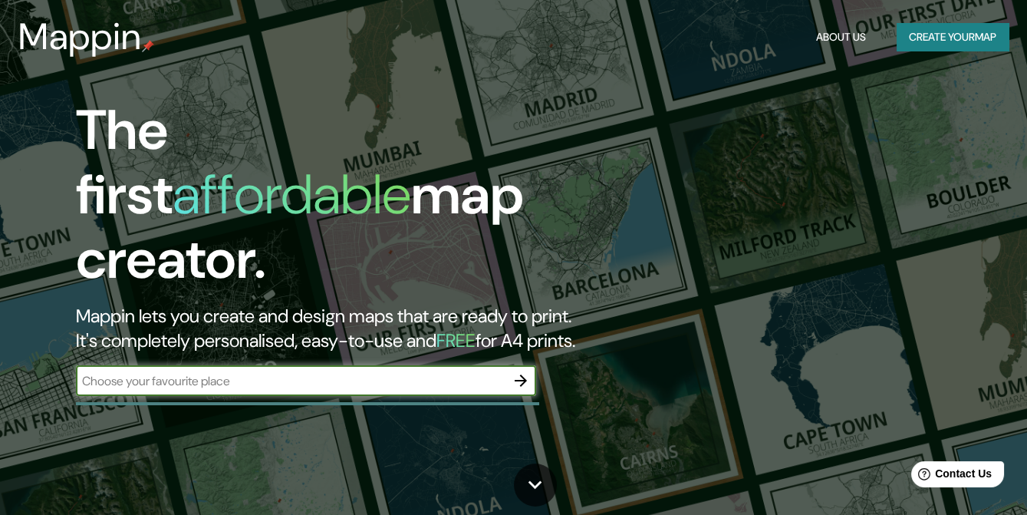
click at [926, 42] on button "Create your map" at bounding box center [953, 37] width 112 height 28
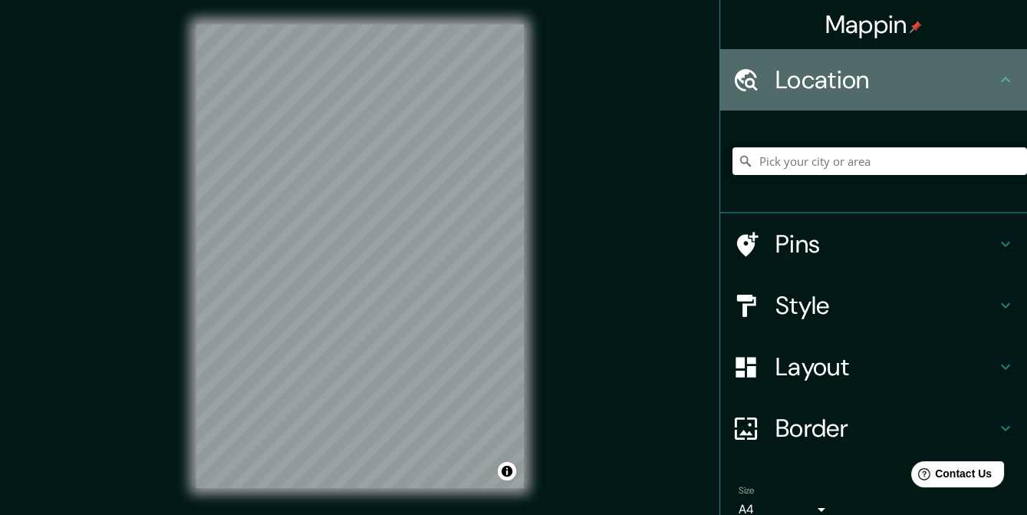
click at [997, 82] on icon at bounding box center [1006, 80] width 18 height 18
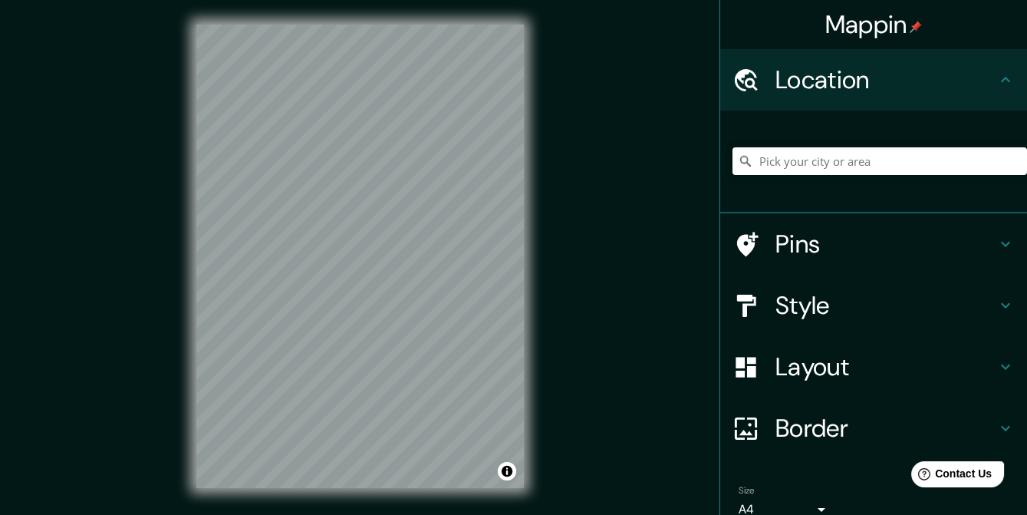
click at [554, 239] on div "Mappin Location Pins Style Layout Border Choose a border. Hint : you can make l…" at bounding box center [513, 268] width 1027 height 537
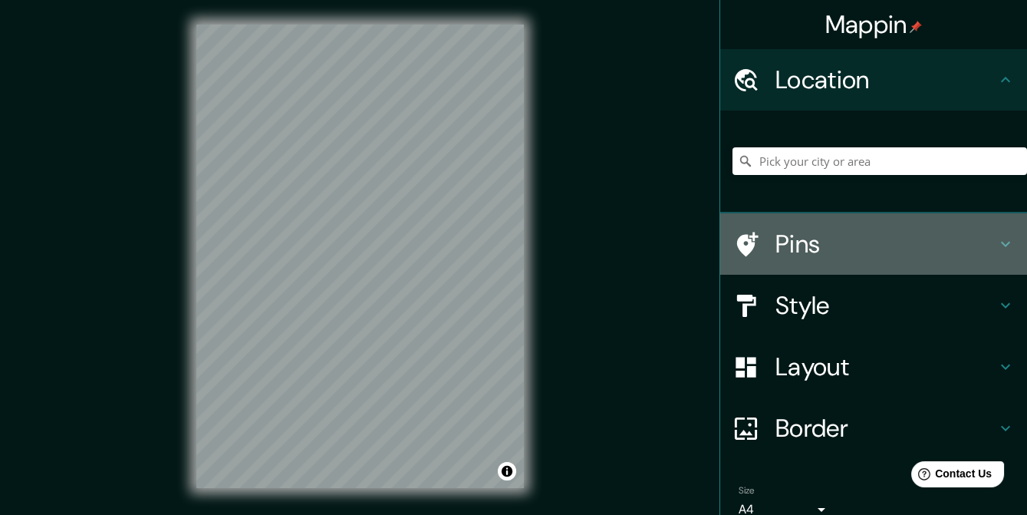
click at [838, 239] on h4 "Pins" at bounding box center [886, 244] width 221 height 31
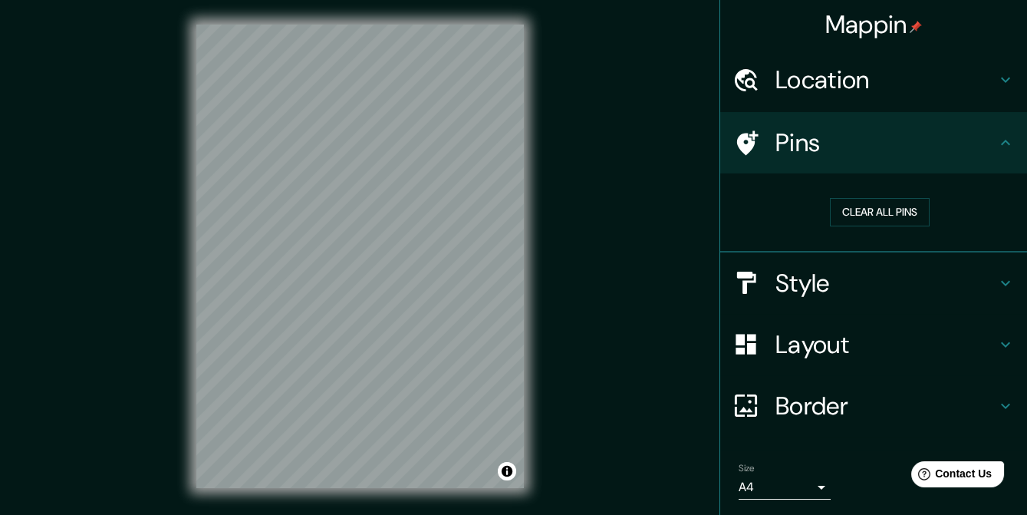
click at [889, 153] on h4 "Pins" at bounding box center [886, 142] width 221 height 31
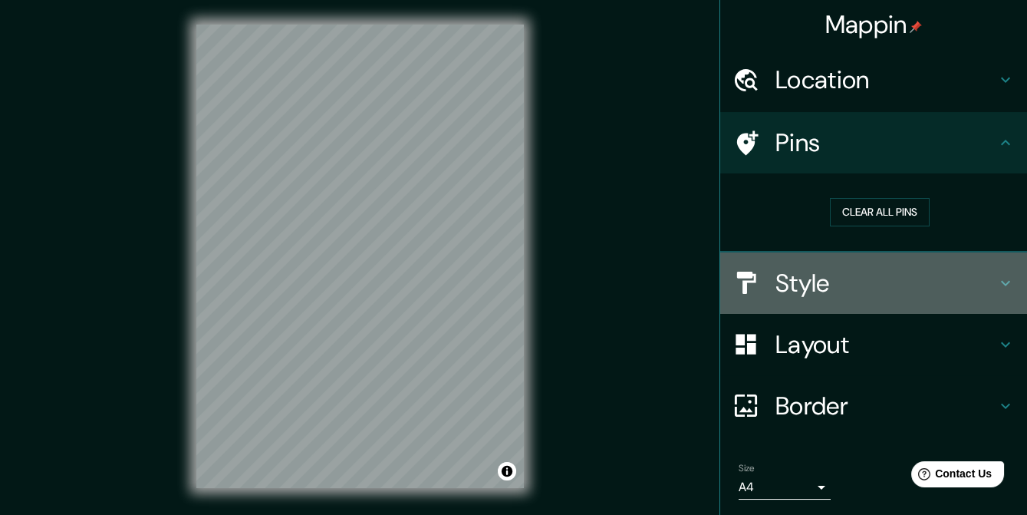
click at [859, 269] on h4 "Style" at bounding box center [886, 283] width 221 height 31
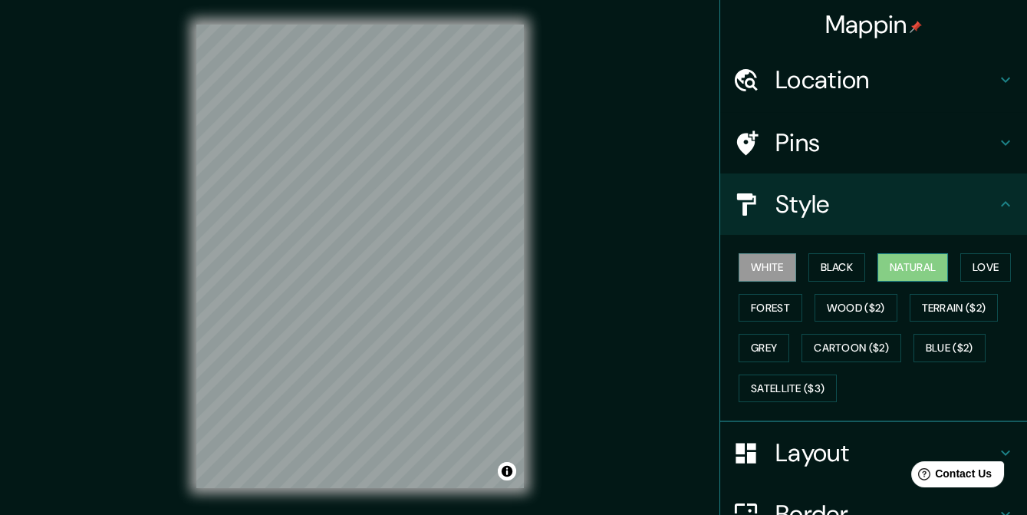
click at [931, 273] on button "Natural" at bounding box center [913, 267] width 71 height 28
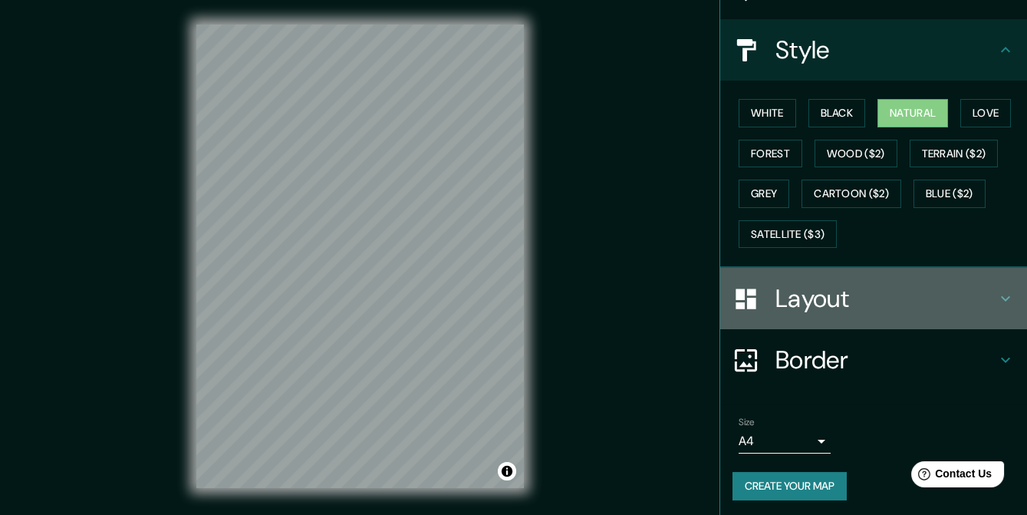
click at [961, 283] on h4 "Layout" at bounding box center [886, 298] width 221 height 31
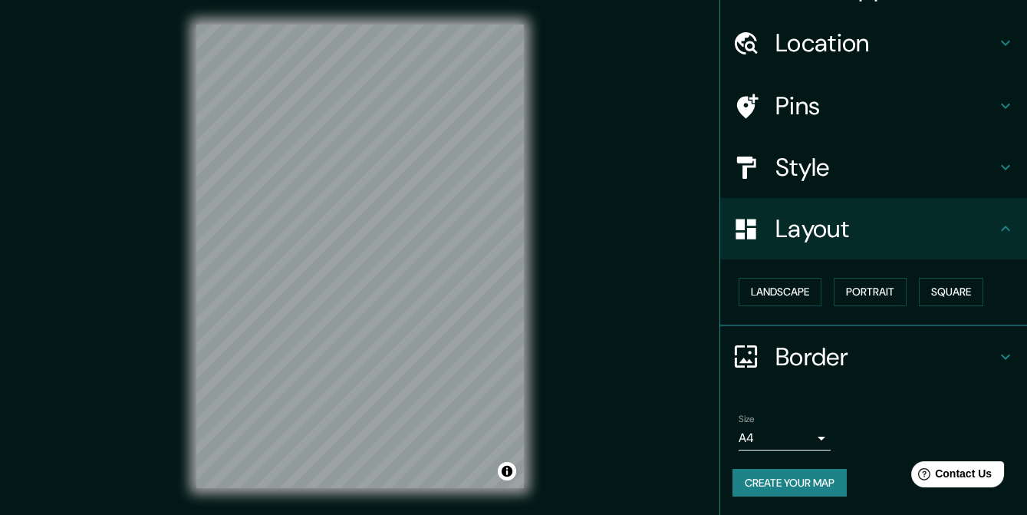
scroll to position [35, 0]
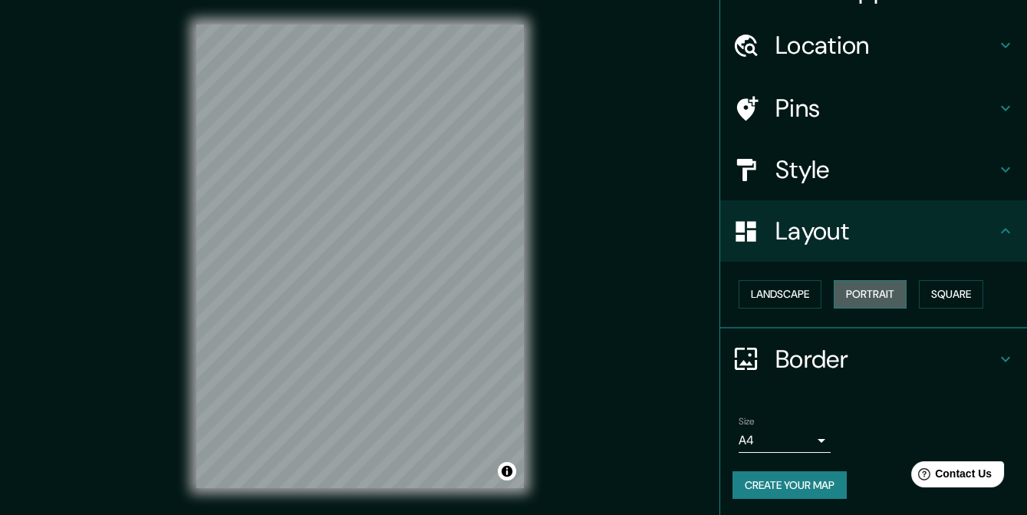
click at [896, 295] on button "Portrait" at bounding box center [870, 294] width 73 height 28
click at [933, 295] on button "Square" at bounding box center [951, 294] width 64 height 28
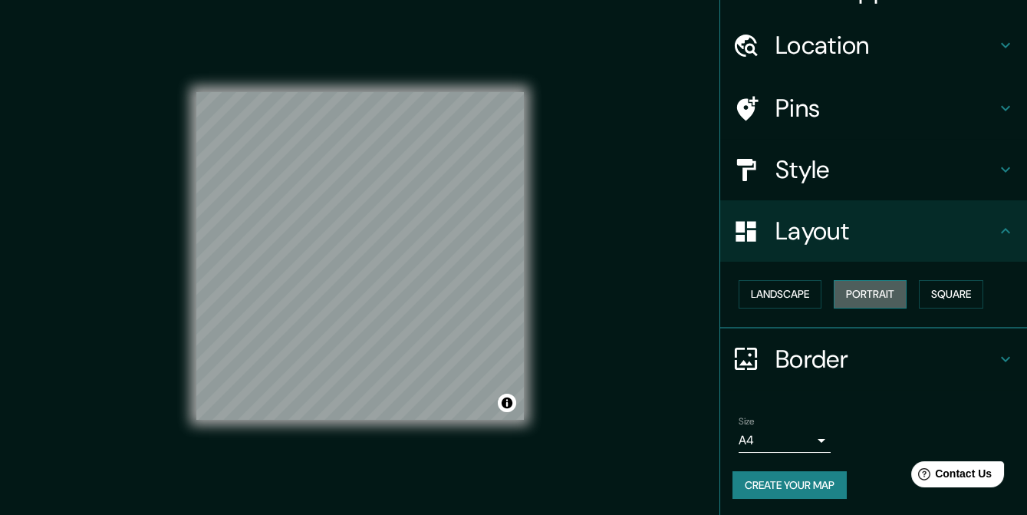
click at [852, 294] on button "Portrait" at bounding box center [870, 294] width 73 height 28
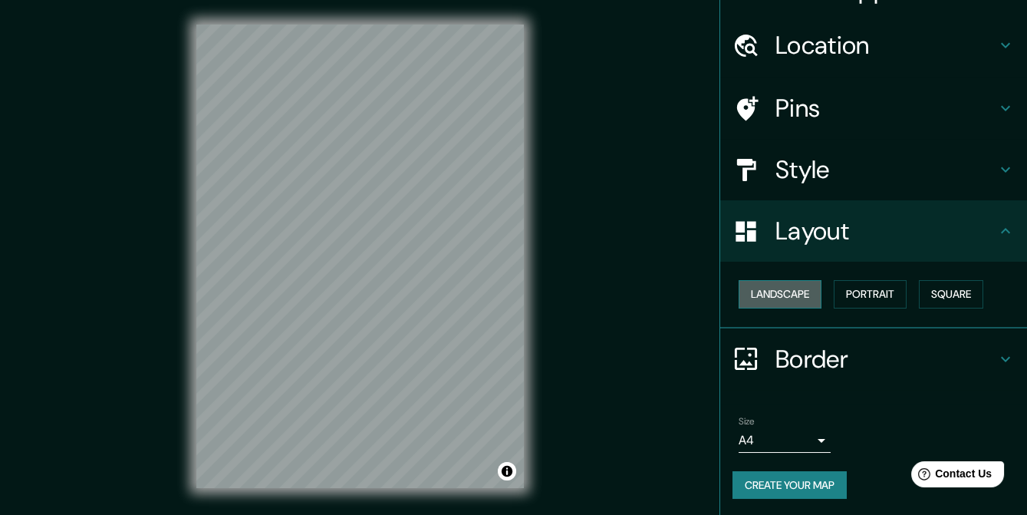
click at [778, 293] on button "Landscape" at bounding box center [780, 294] width 83 height 28
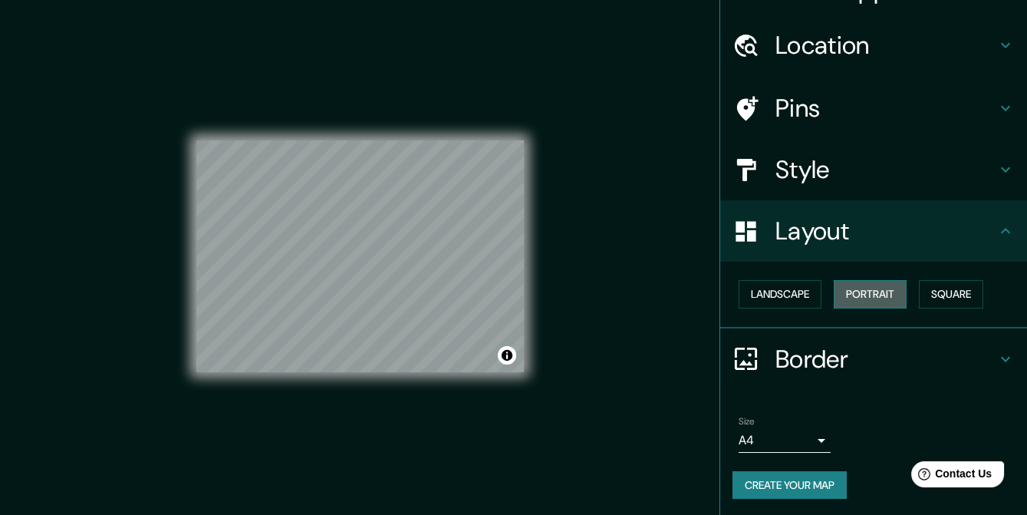
click at [852, 283] on button "Portrait" at bounding box center [870, 294] width 73 height 28
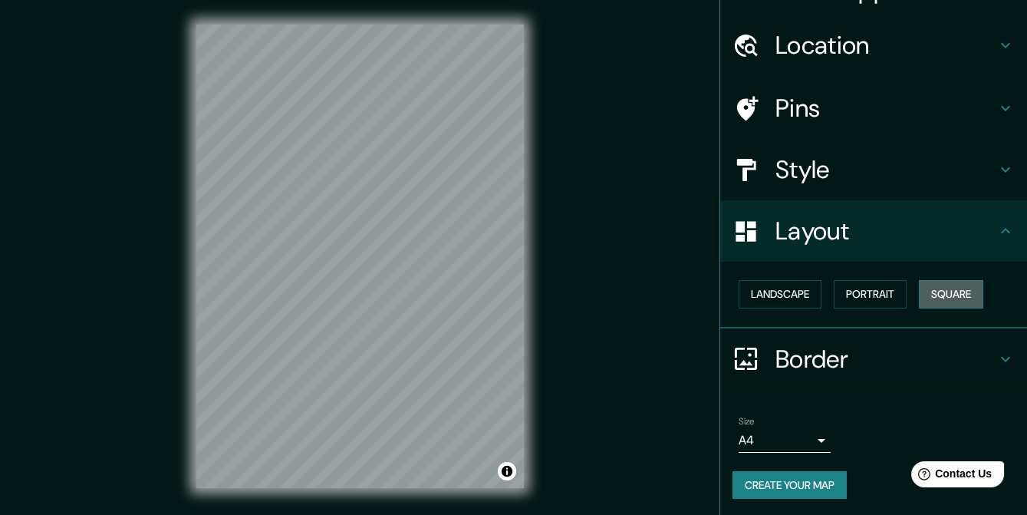
click at [954, 291] on button "Square" at bounding box center [951, 294] width 64 height 28
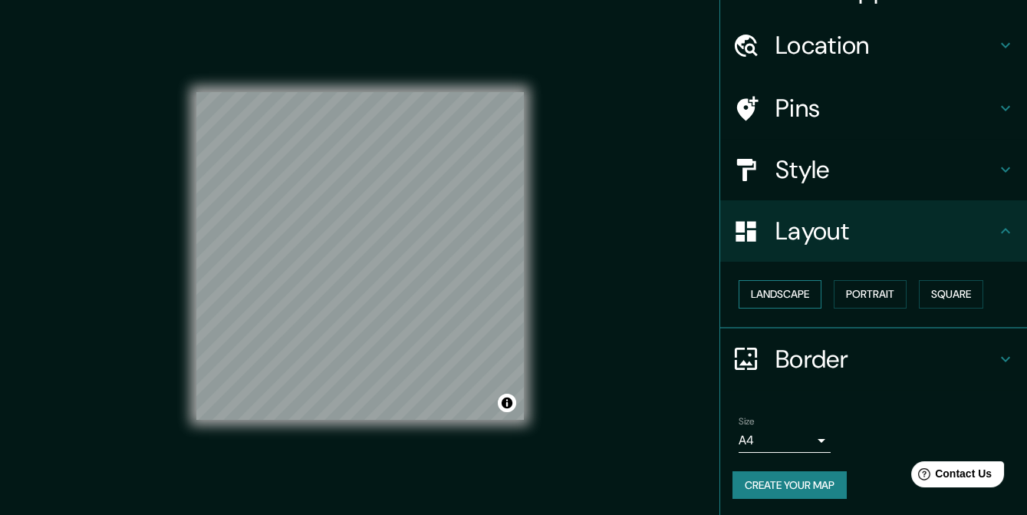
drag, startPoint x: 872, startPoint y: 295, endPoint x: 800, endPoint y: 297, distance: 72.2
click at [872, 295] on button "Portrait" at bounding box center [870, 294] width 73 height 28
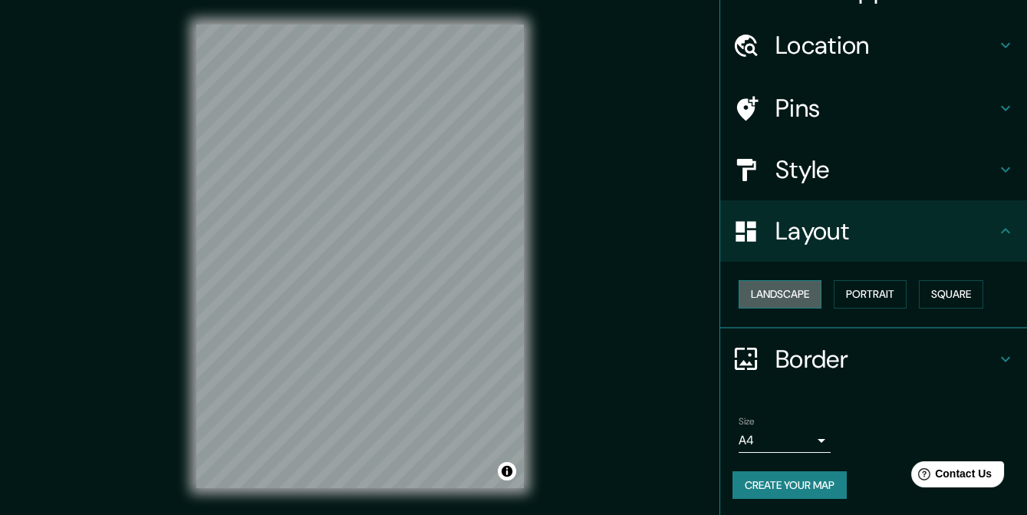
click at [799, 297] on button "Landscape" at bounding box center [780, 294] width 83 height 28
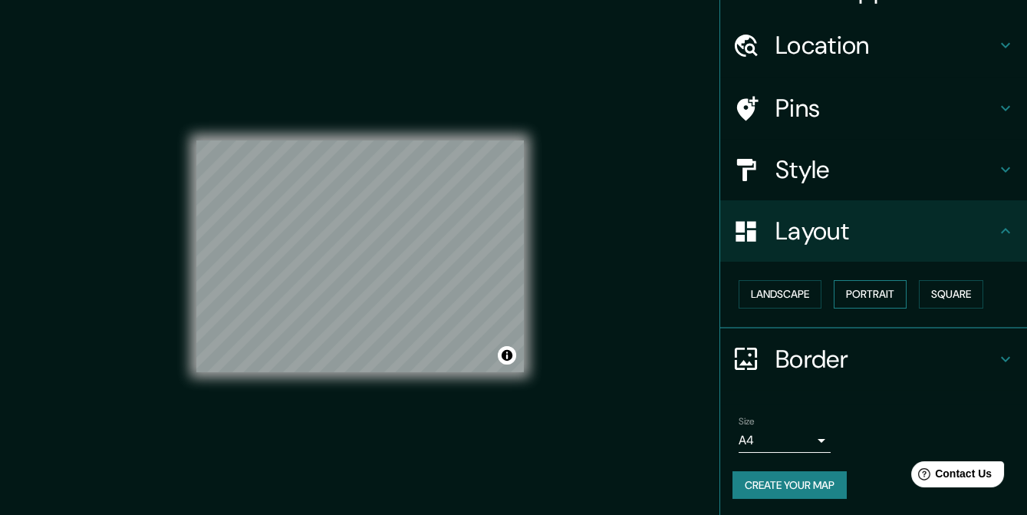
click at [849, 293] on button "Portrait" at bounding box center [870, 294] width 73 height 28
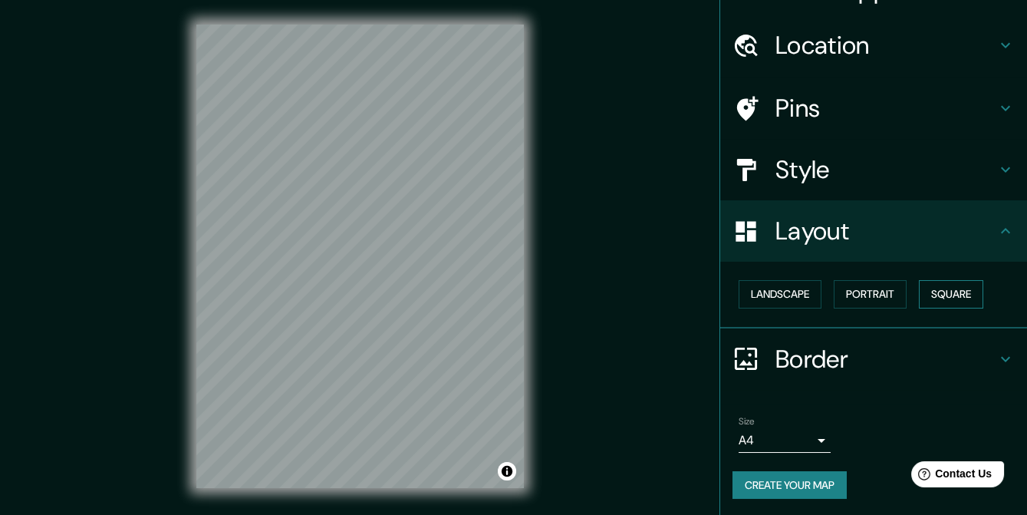
click at [958, 293] on button "Square" at bounding box center [951, 294] width 64 height 28
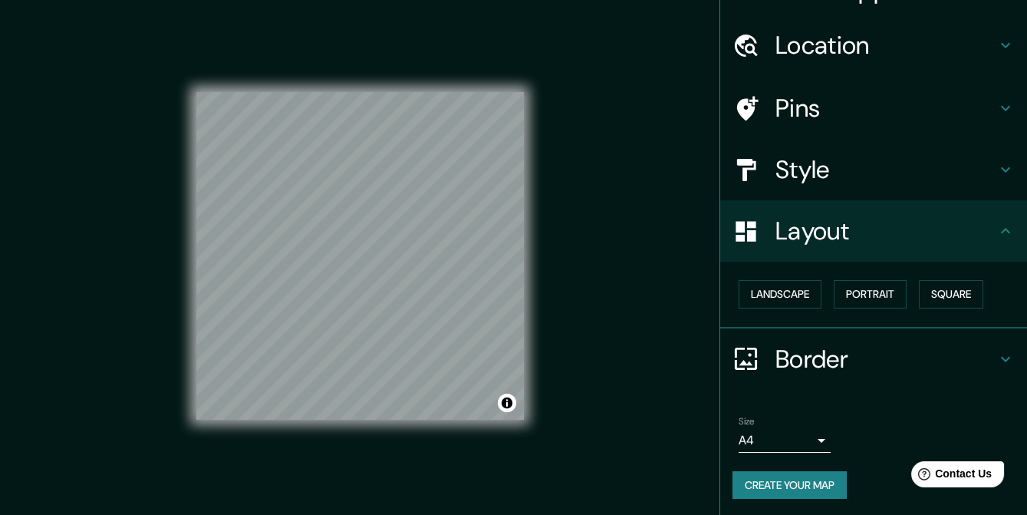
click at [904, 293] on div "Landscape [GEOGRAPHIC_DATA]" at bounding box center [880, 294] width 295 height 41
click at [889, 295] on button "Portrait" at bounding box center [870, 294] width 73 height 28
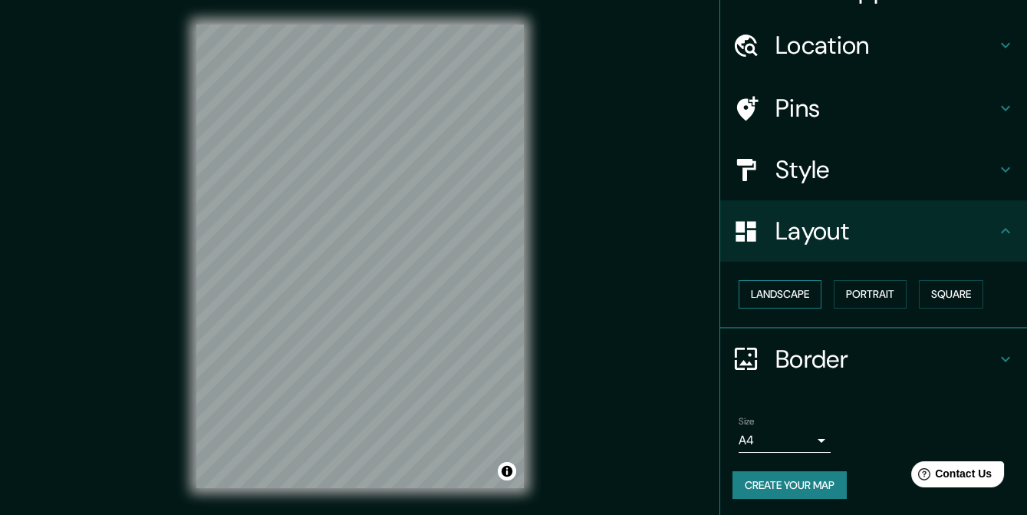
click at [800, 299] on button "Landscape" at bounding box center [780, 294] width 83 height 28
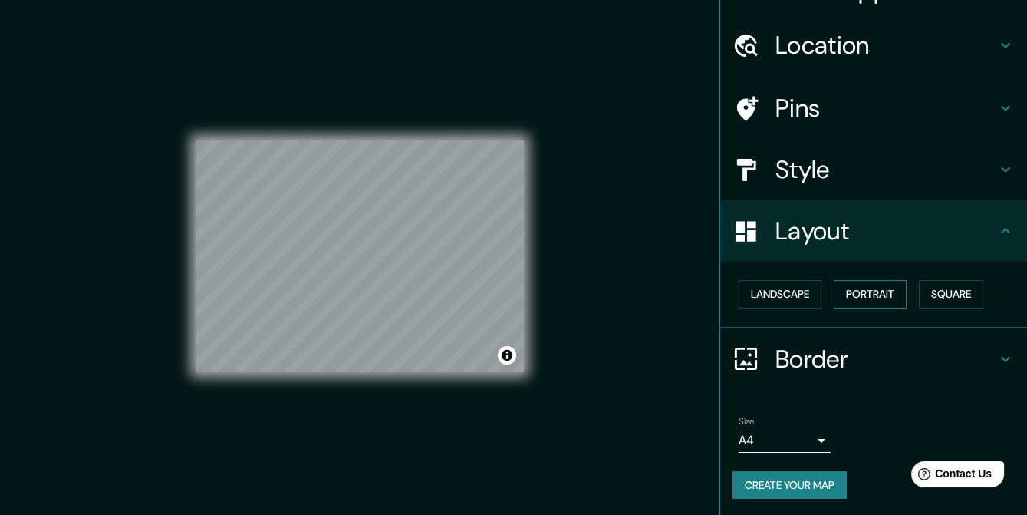
click at [863, 298] on button "Portrait" at bounding box center [870, 294] width 73 height 28
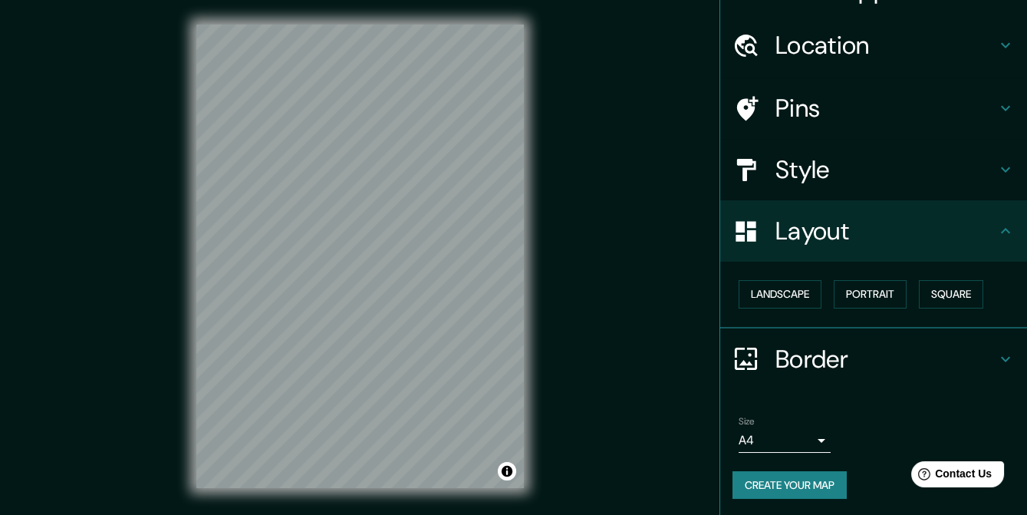
click at [889, 173] on h4 "Style" at bounding box center [886, 169] width 221 height 31
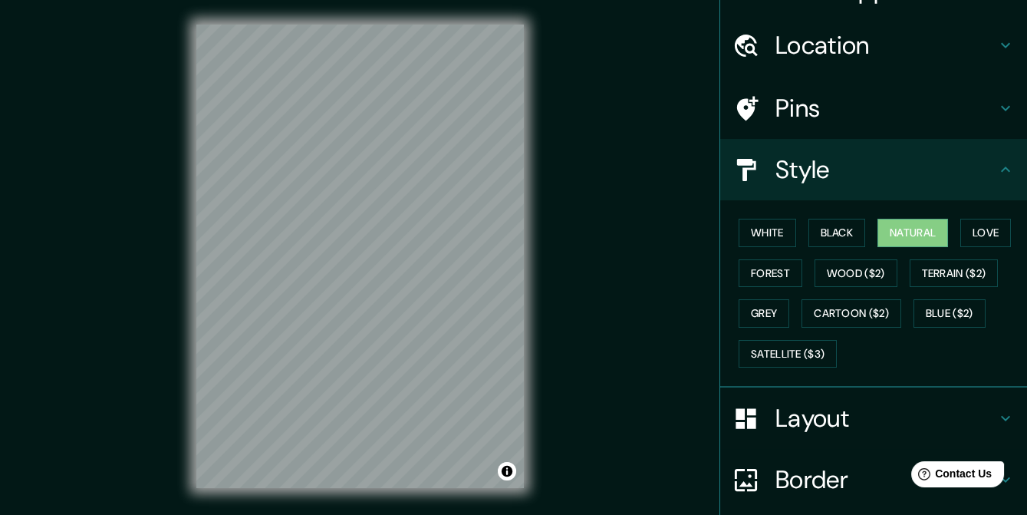
click at [889, 173] on h4 "Style" at bounding box center [886, 169] width 221 height 31
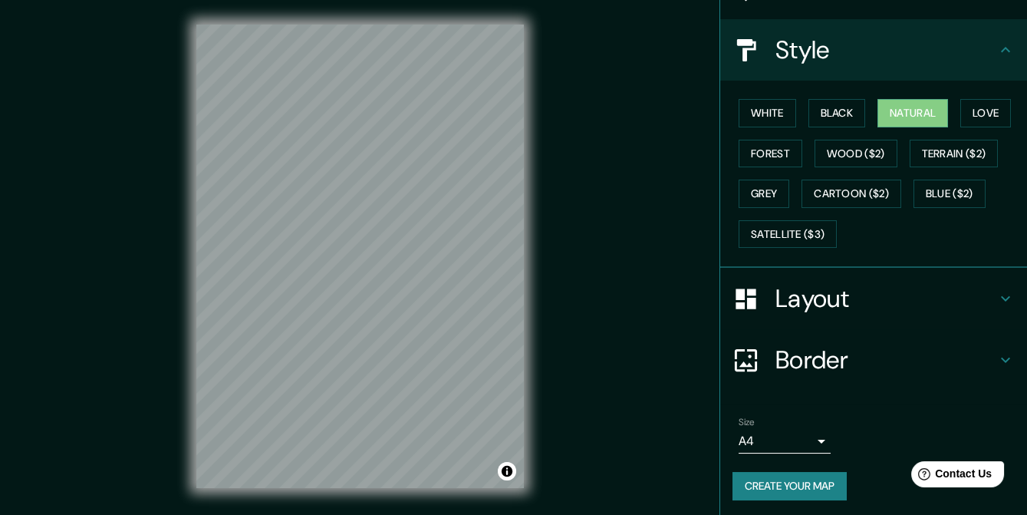
click at [878, 351] on h4 "Border" at bounding box center [886, 360] width 221 height 31
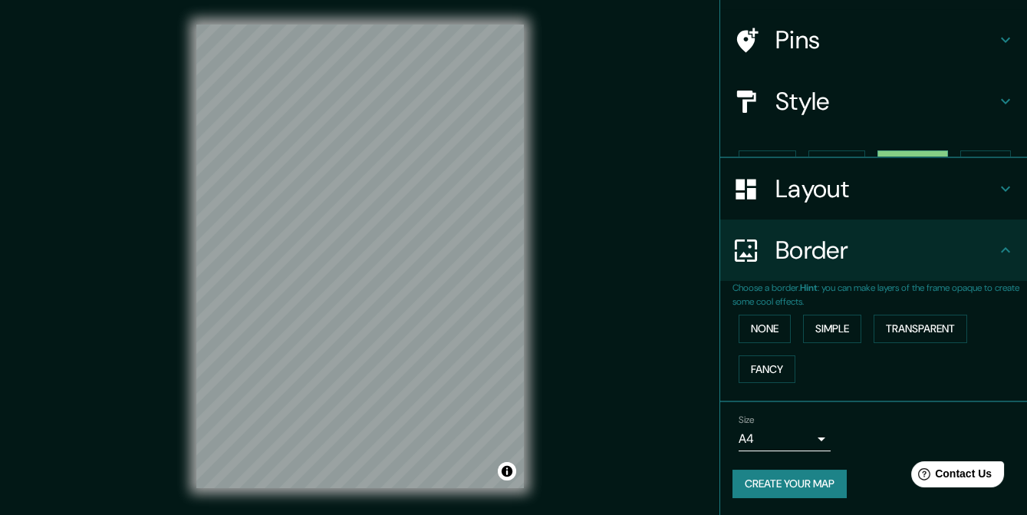
scroll to position [76, 0]
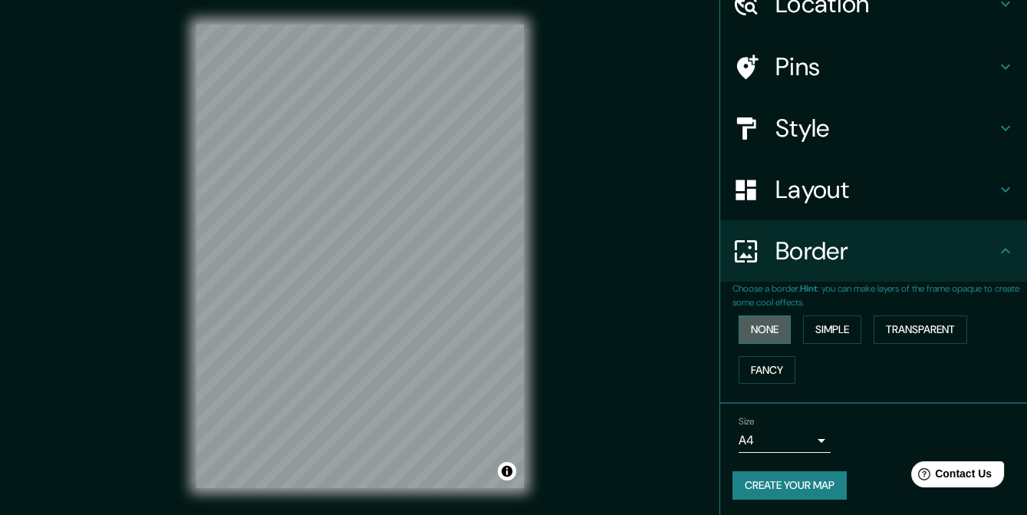
click at [744, 338] on button "None" at bounding box center [765, 329] width 52 height 28
click at [823, 330] on button "Simple" at bounding box center [832, 329] width 58 height 28
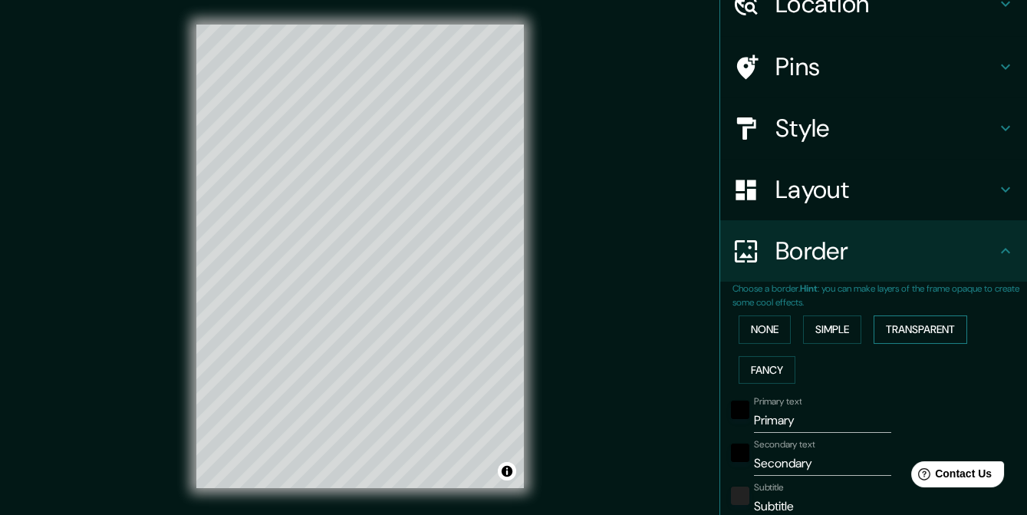
click at [923, 326] on button "Transparent" at bounding box center [921, 329] width 94 height 28
click at [777, 358] on button "Fancy" at bounding box center [767, 370] width 57 height 28
click at [768, 330] on button "None" at bounding box center [765, 329] width 52 height 28
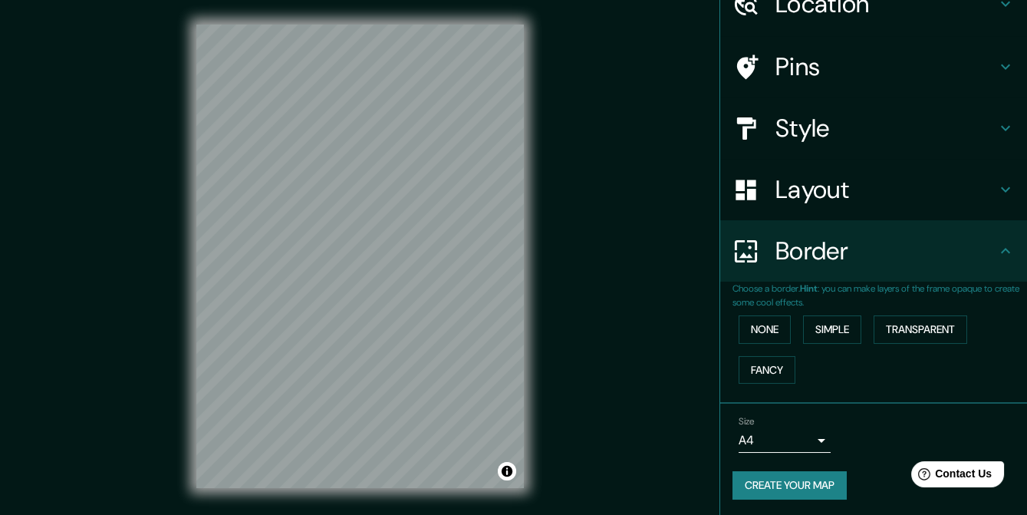
click at [869, 262] on h4 "Border" at bounding box center [886, 251] width 221 height 31
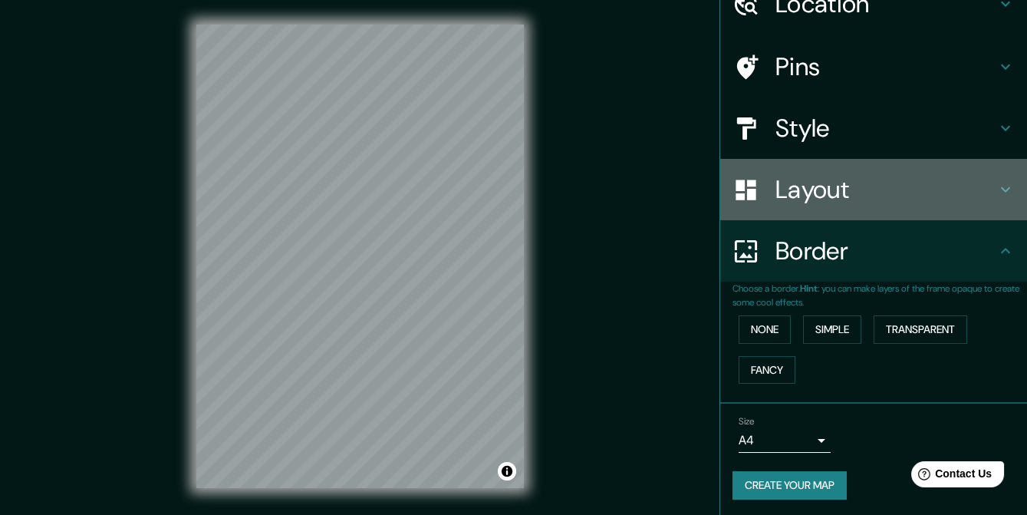
click at [876, 176] on h4 "Layout" at bounding box center [886, 189] width 221 height 31
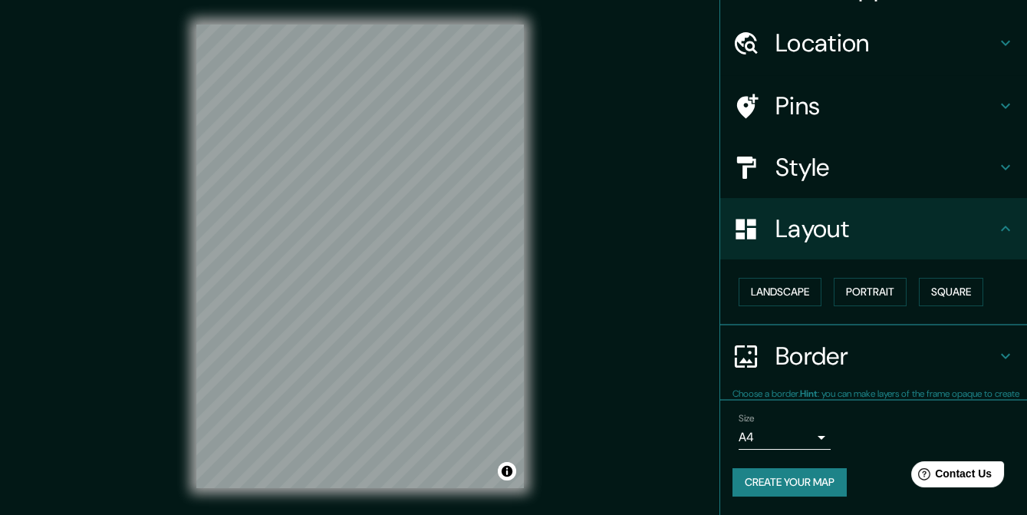
scroll to position [35, 0]
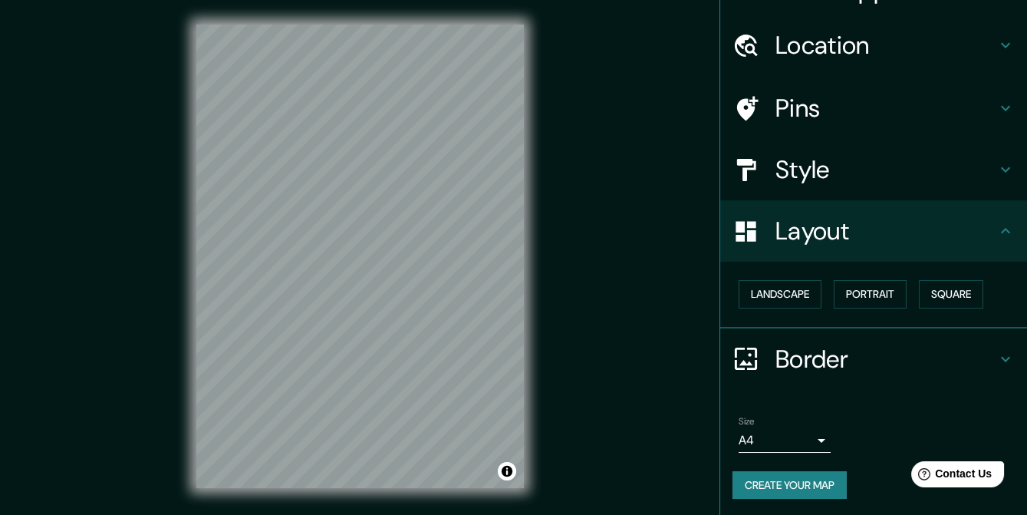
click at [777, 444] on body "Mappin Location Pins Style Layout Landscape Portrait Square Border Choose a bor…" at bounding box center [513, 257] width 1027 height 515
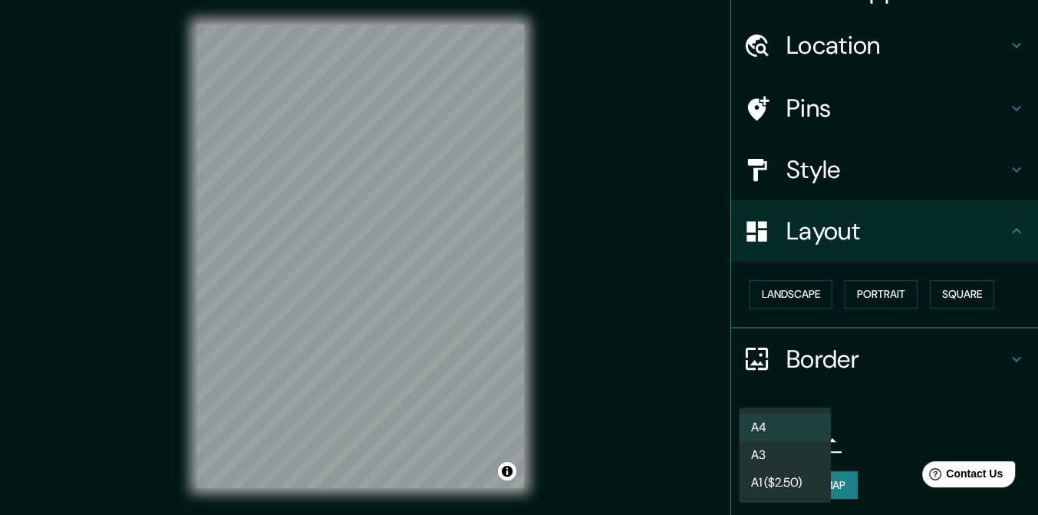
click at [773, 457] on li "A3" at bounding box center [785, 455] width 92 height 28
type input "a4"
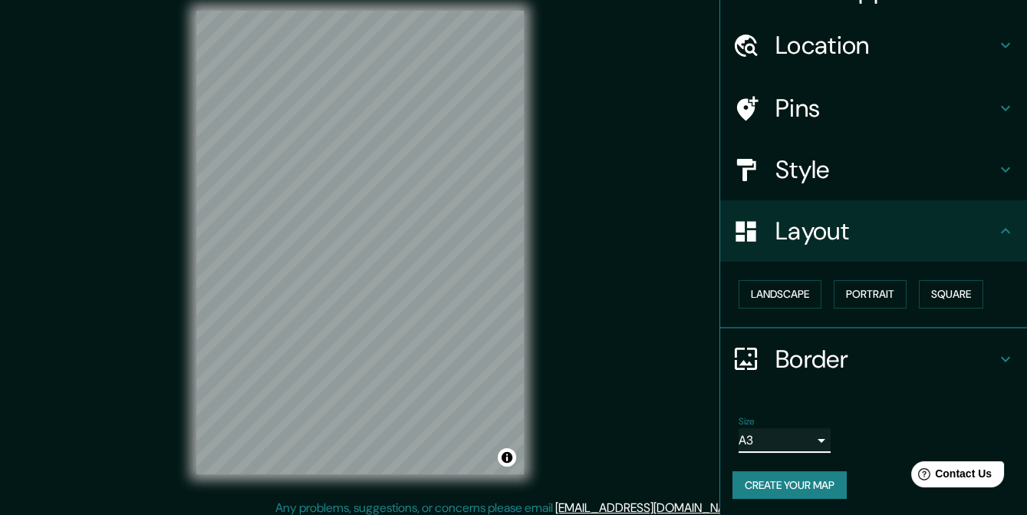
scroll to position [22, 0]
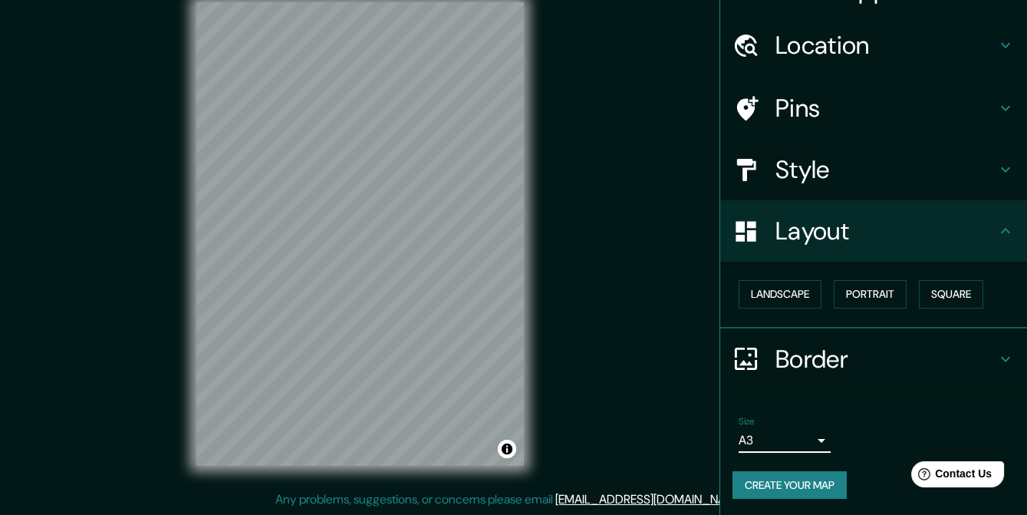
click at [798, 363] on h4 "Border" at bounding box center [886, 359] width 221 height 31
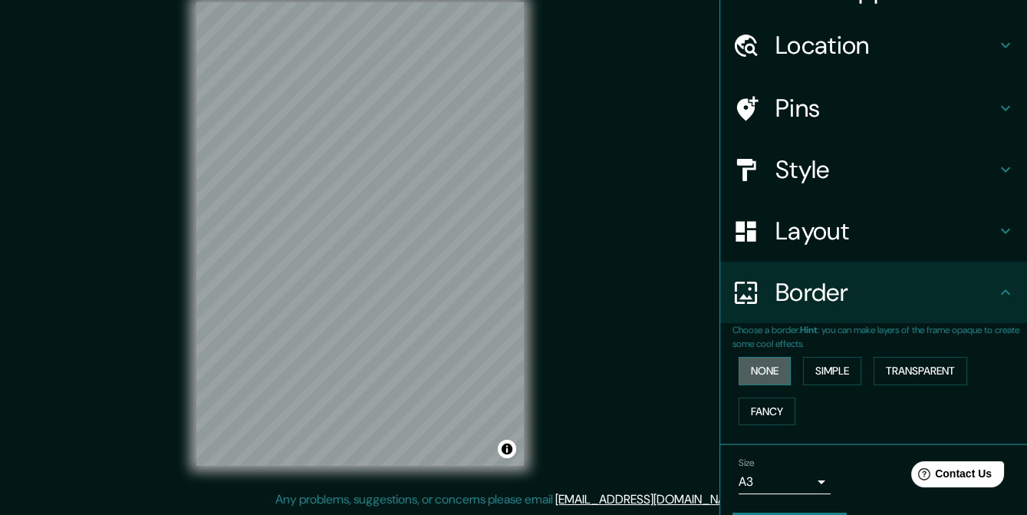
click at [754, 374] on button "None" at bounding box center [765, 371] width 52 height 28
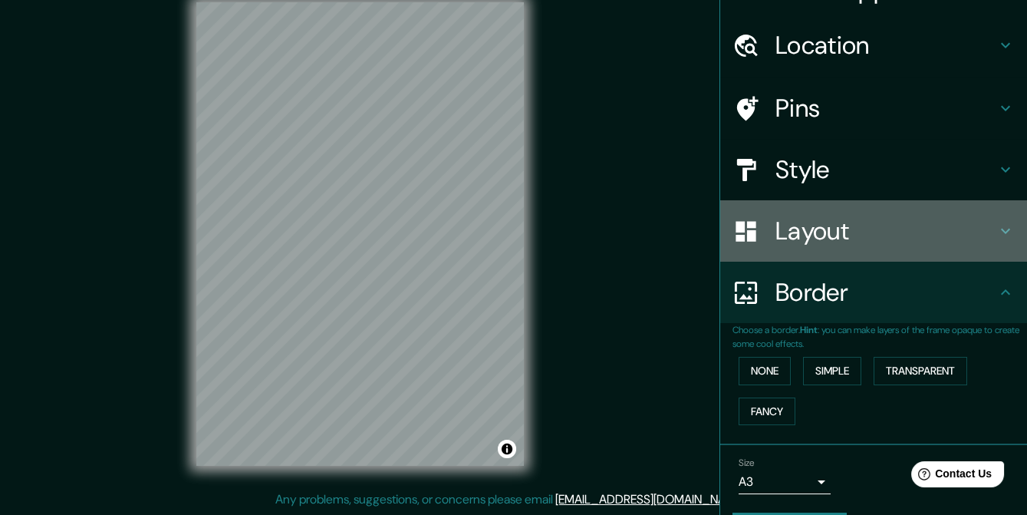
click at [812, 242] on h4 "Layout" at bounding box center [886, 231] width 221 height 31
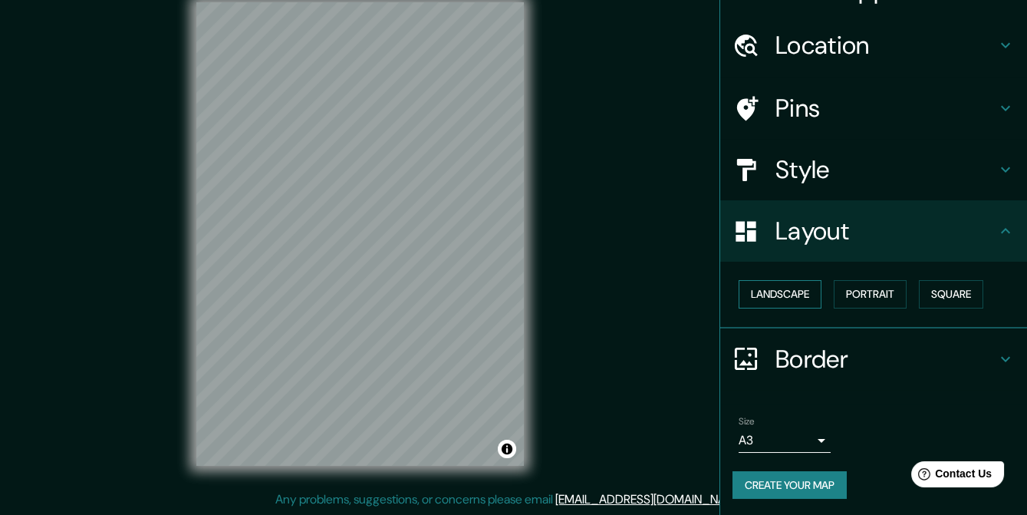
click at [800, 282] on button "Landscape" at bounding box center [780, 294] width 83 height 28
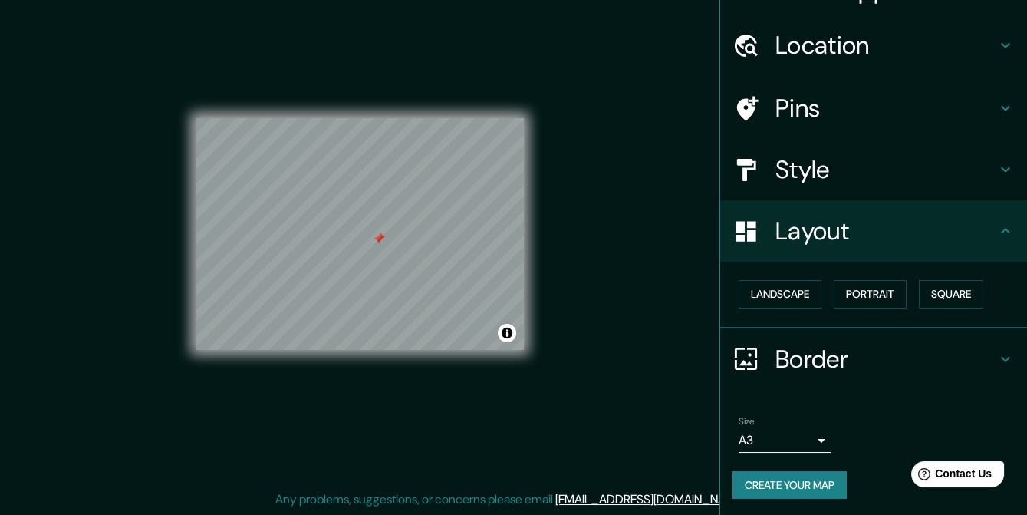
click at [378, 242] on div at bounding box center [379, 239] width 12 height 12
